Goal: Transaction & Acquisition: Purchase product/service

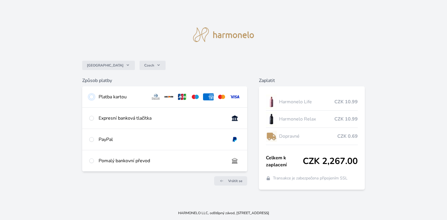
click at [92, 97] on input "radio" at bounding box center [91, 97] width 5 height 5
radio input "true"
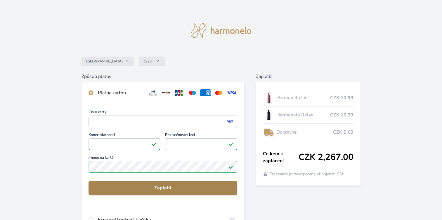
click at [165, 189] on span "Zaplatit" at bounding box center [162, 188] width 139 height 7
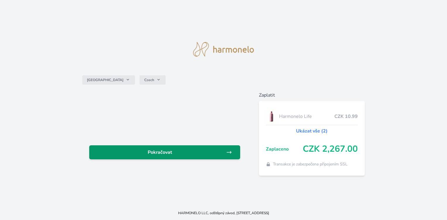
click at [164, 153] on span "Pokračovat" at bounding box center [160, 152] width 132 height 7
